Goal: Task Accomplishment & Management: Manage account settings

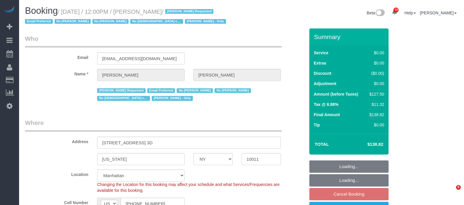
select select "NY"
select select "object:1126"
select select "1"
select select "spot5"
select select "number:89"
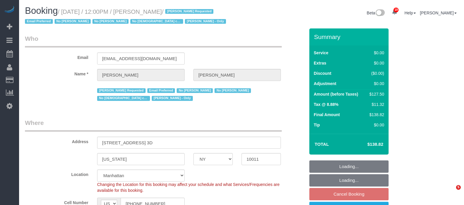
select select "number:90"
select select "number:15"
select select "number:5"
select select "number:21"
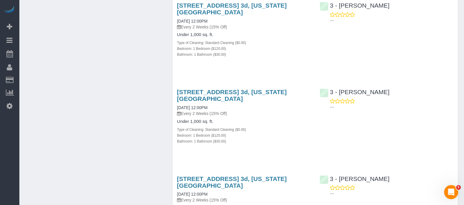
scroll to position [1865, 0]
